Goal: Navigation & Orientation: Find specific page/section

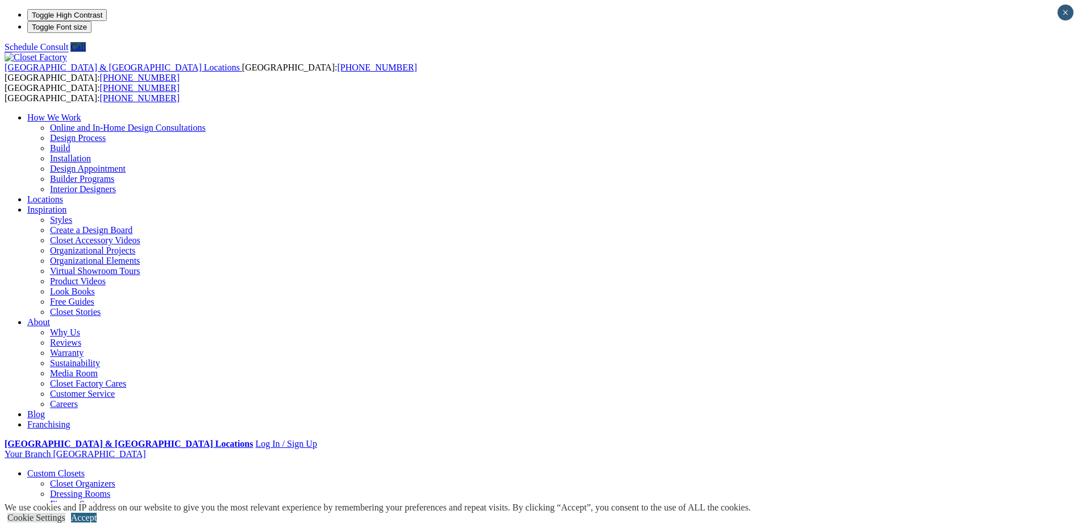
click at [97, 513] on link "Accept" at bounding box center [84, 518] width 26 height 10
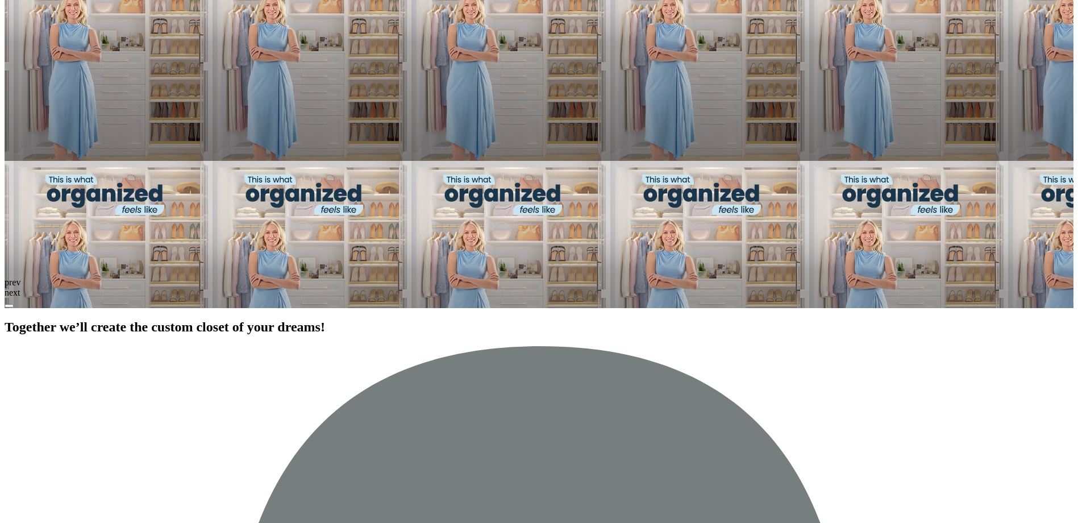
scroll to position [1250, 0]
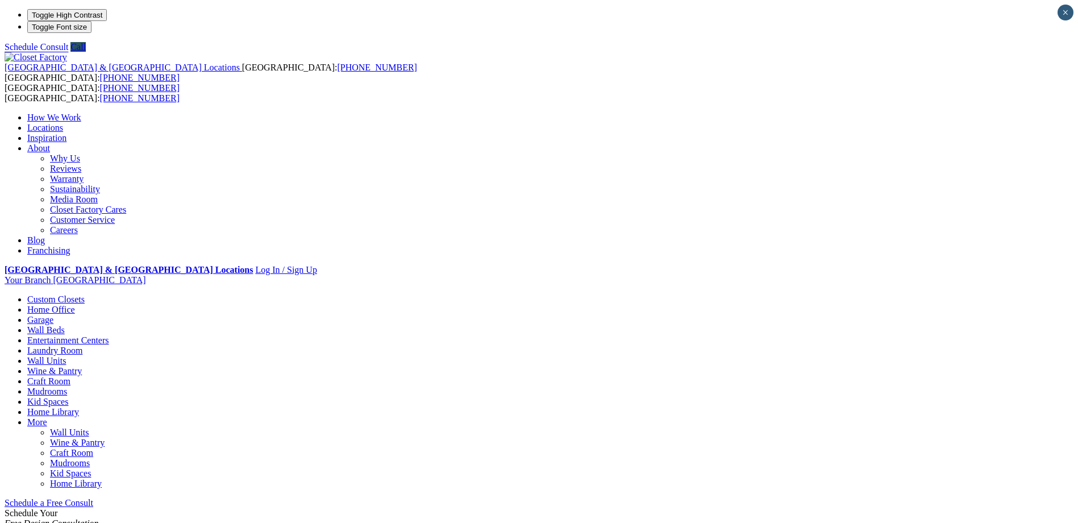
click at [67, 52] on img at bounding box center [36, 57] width 63 height 10
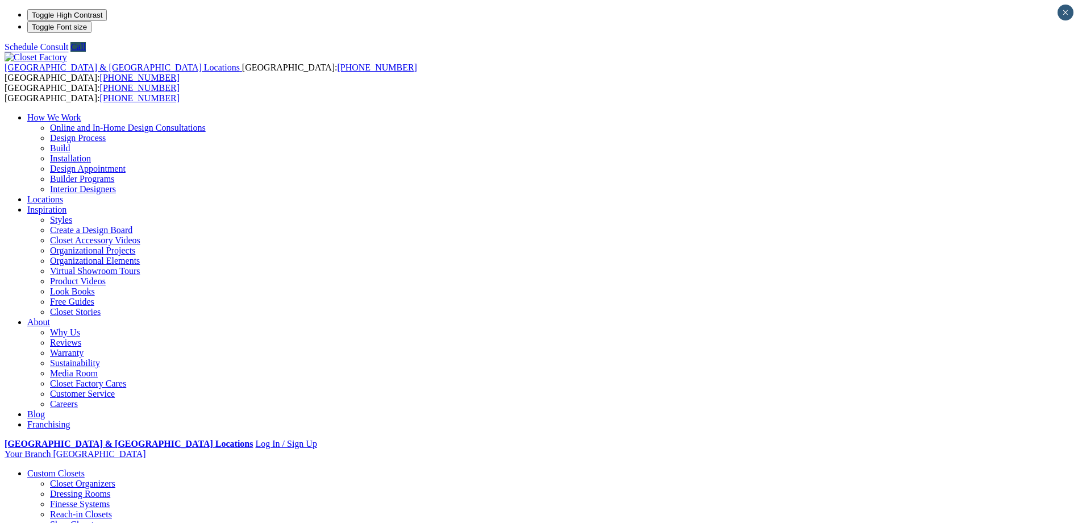
click at [85, 468] on link "Custom Closets" at bounding box center [55, 473] width 57 height 10
click at [107, 478] on link "Closet Organizers" at bounding box center [82, 483] width 65 height 10
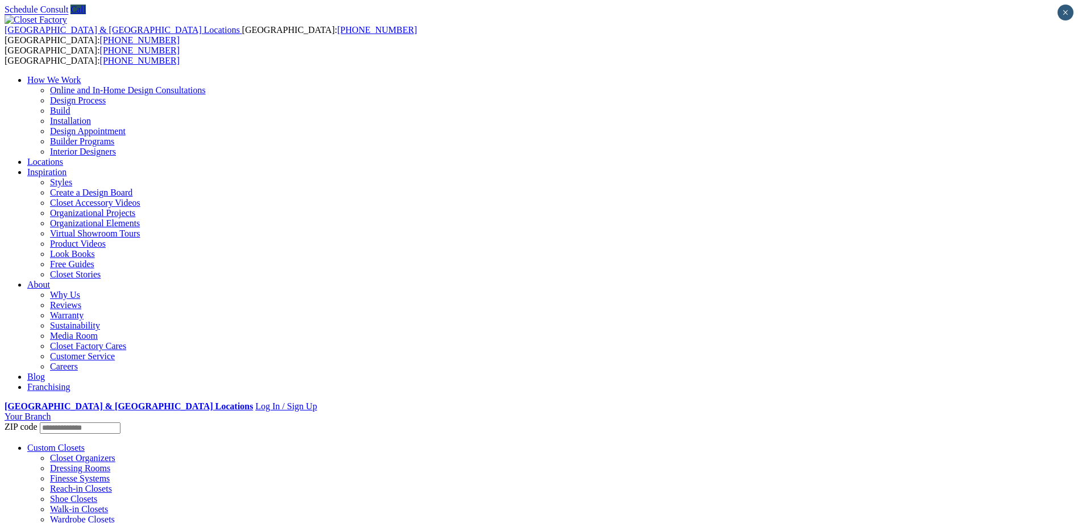
click at [85, 443] on link "Custom Closets" at bounding box center [55, 448] width 57 height 10
click at [40, 23] on header "United States & Canada Locations USA: (800) 838-7995 CANADA: (888) 237-5650 USA…" at bounding box center [539, 397] width 1069 height 764
